Goal: Transaction & Acquisition: Obtain resource

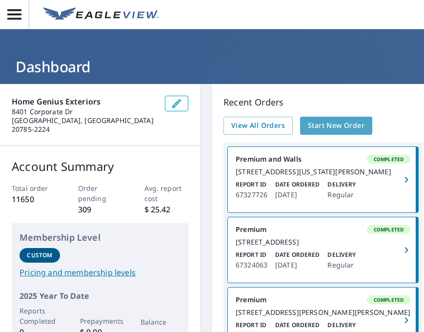
click at [329, 128] on span "Start New Order" at bounding box center [336, 126] width 57 height 12
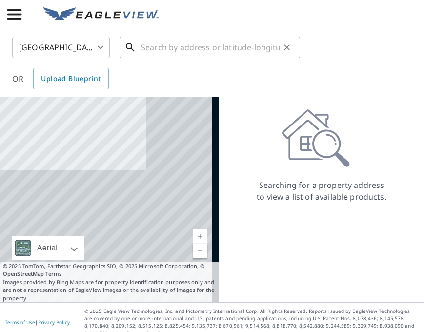
click at [189, 52] on input "text" at bounding box center [210, 47] width 139 height 27
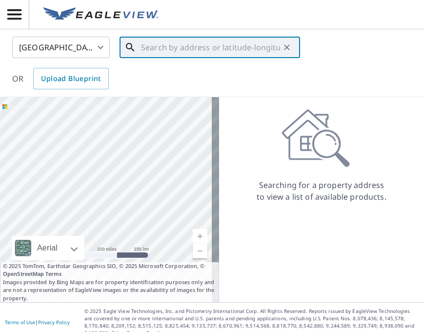
paste input "[STREET_ADDRESS]"
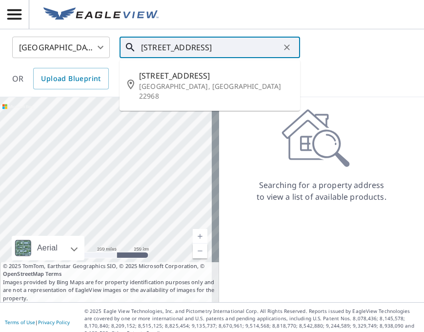
type input "[STREET_ADDRESS]"
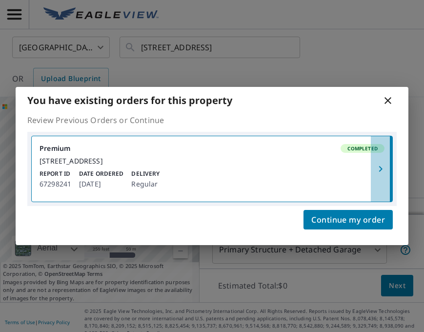
click at [388, 167] on span "button" at bounding box center [380, 169] width 19 height 12
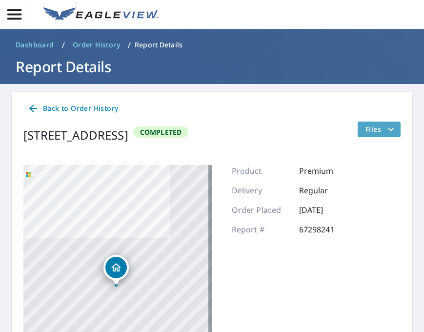
click at [385, 130] on icon "filesDropdownBtn-67298241" at bounding box center [391, 130] width 12 height 12
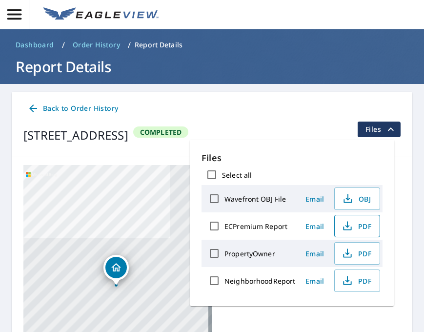
click at [363, 229] on span "PDF" at bounding box center [356, 226] width 31 height 12
